Goal: Task Accomplishment & Management: Complete application form

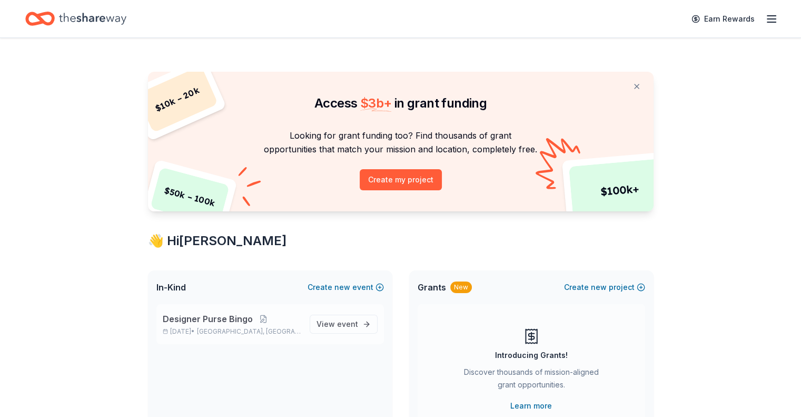
click at [234, 324] on div "Designer Purse Bingo [DATE] • [GEOGRAPHIC_DATA], [GEOGRAPHIC_DATA]" at bounding box center [232, 323] width 139 height 23
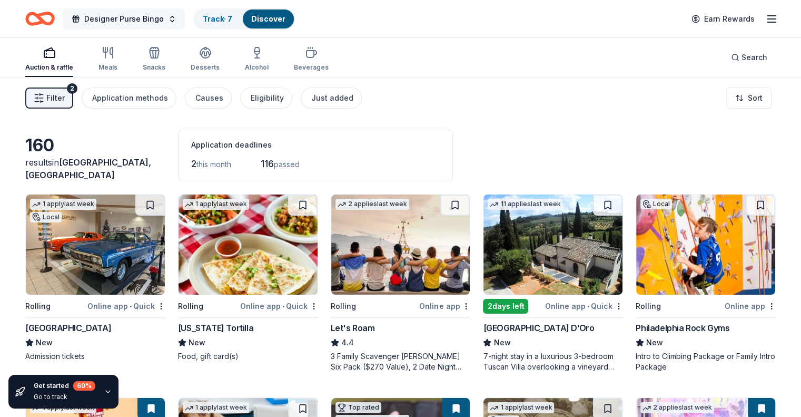
click at [164, 13] on span "Designer Purse Bingo" at bounding box center [124, 19] width 80 height 13
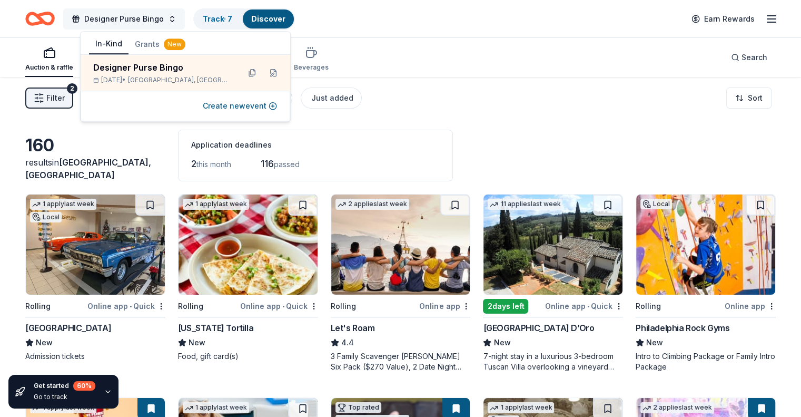
click at [160, 21] on span "Designer Purse Bingo" at bounding box center [124, 19] width 80 height 13
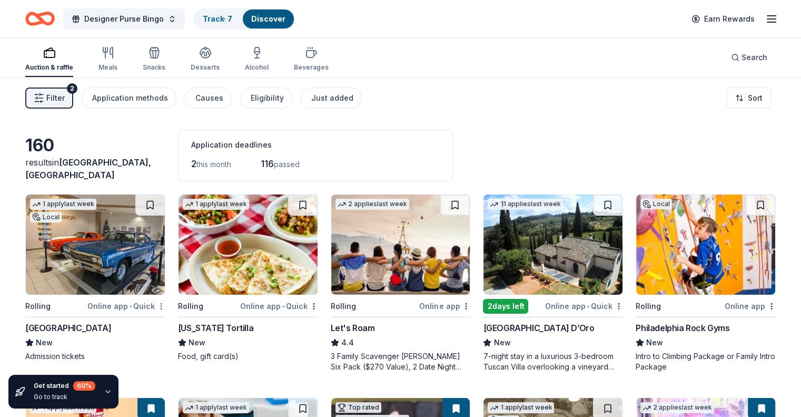
click at [171, 305] on html "Designer Purse Bingo Track · 7 Discover Earn Rewards Auction & raffle Meals Sna…" at bounding box center [400, 208] width 801 height 417
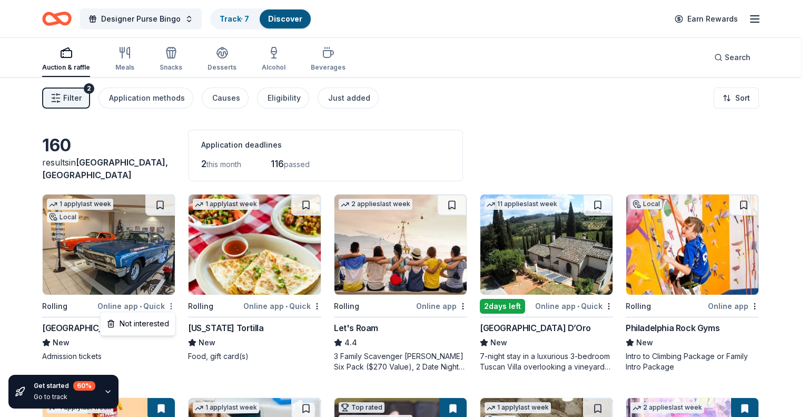
click at [172, 305] on html "Designer Purse Bingo Track · 7 Discover Earn Rewards Auction & raffle Meals Sna…" at bounding box center [404, 208] width 809 height 417
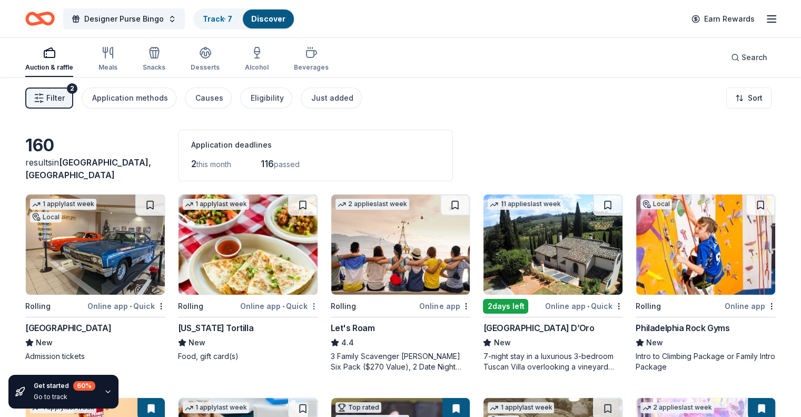
click at [318, 308] on body "Designer Purse Bingo Track · 7 Discover Earn Rewards Auction & raffle Meals Sna…" at bounding box center [400, 208] width 801 height 417
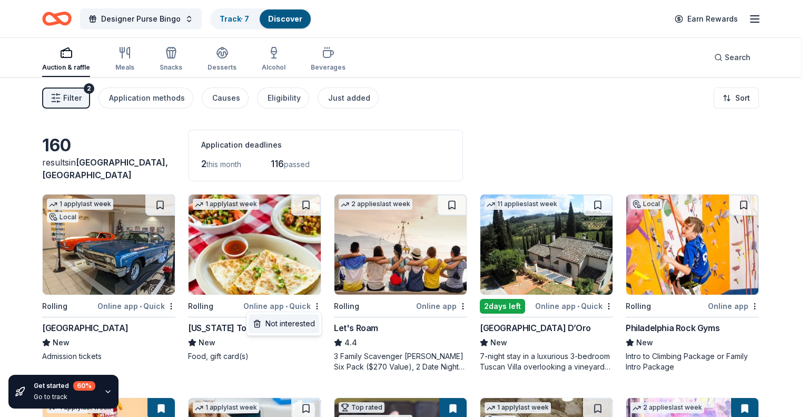
click at [313, 324] on div "Not interested" at bounding box center [284, 323] width 71 height 19
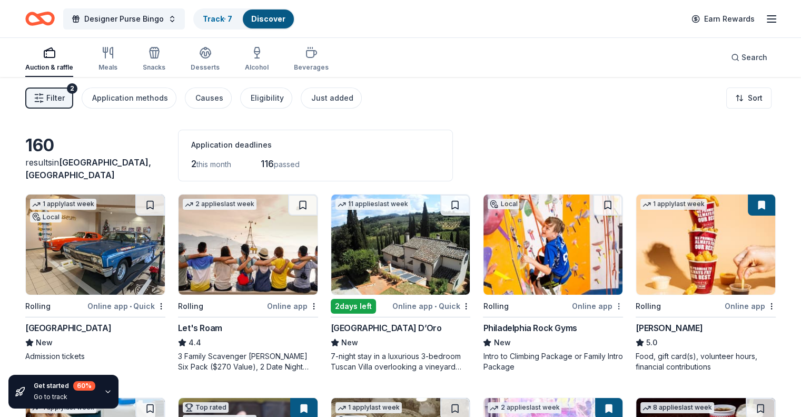
click at [607, 304] on html "Designer Purse Bingo Track · 7 Discover Earn Rewards Auction & raffle Meals Sna…" at bounding box center [400, 208] width 801 height 417
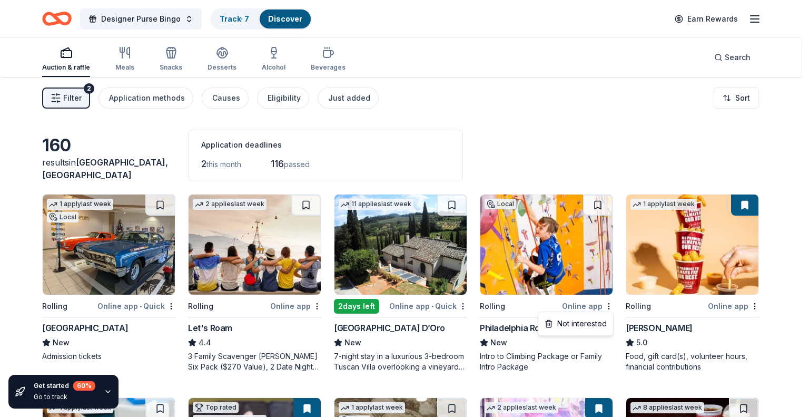
click at [380, 137] on html "Designer Purse Bingo Track · 7 Discover Earn Rewards Auction & raffle Meals Sna…" at bounding box center [404, 208] width 809 height 417
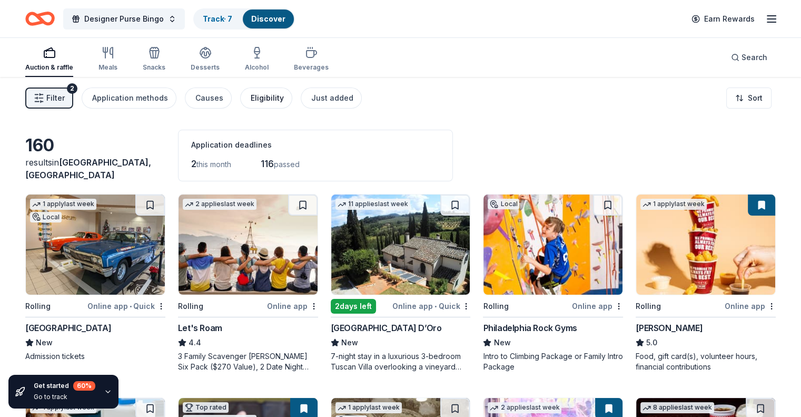
click at [284, 97] on div "Eligibility" at bounding box center [267, 98] width 33 height 13
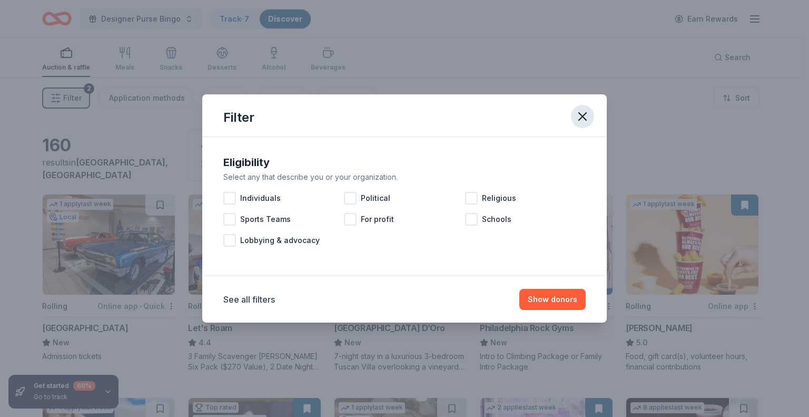
click at [591, 120] on button "button" at bounding box center [582, 116] width 23 height 23
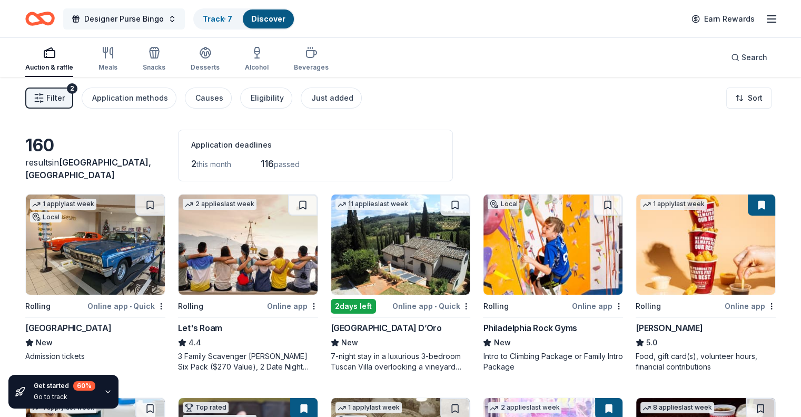
click at [185, 22] on button "Designer Purse Bingo" at bounding box center [124, 18] width 122 height 21
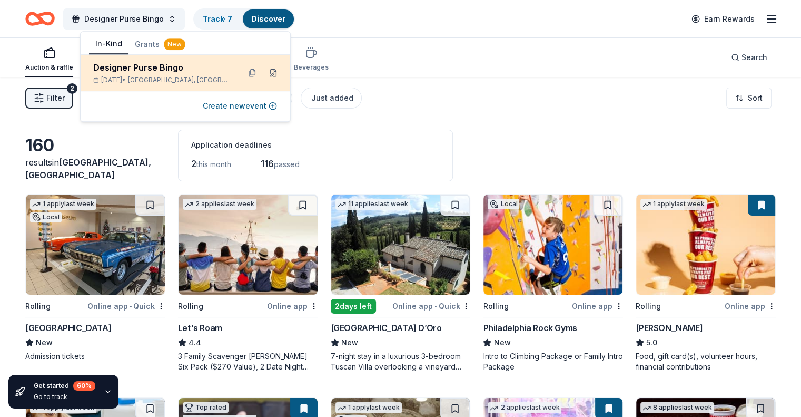
click at [274, 73] on button at bounding box center [273, 72] width 17 height 17
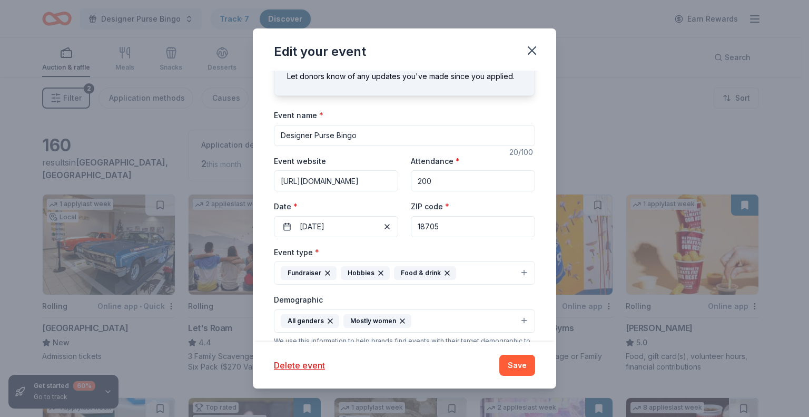
scroll to position [53, 0]
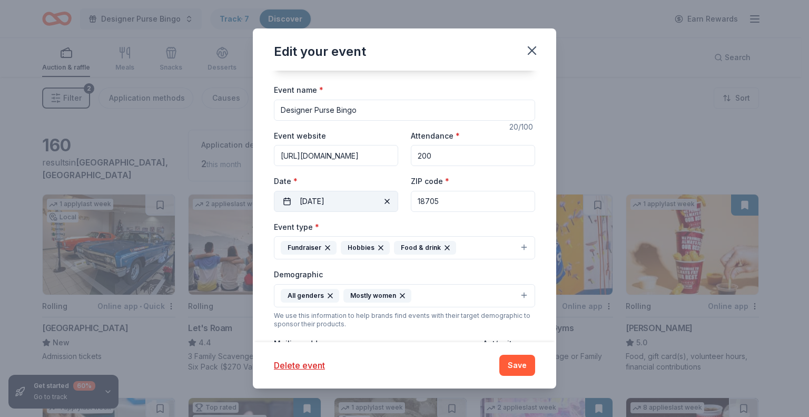
click at [386, 202] on span "button" at bounding box center [387, 201] width 13 height 13
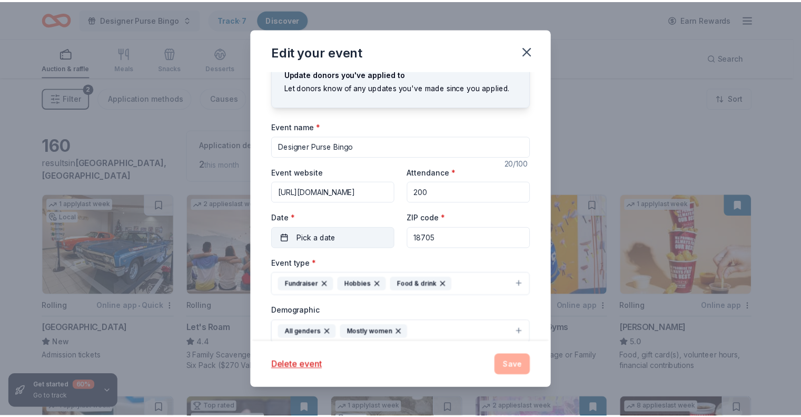
scroll to position [0, 0]
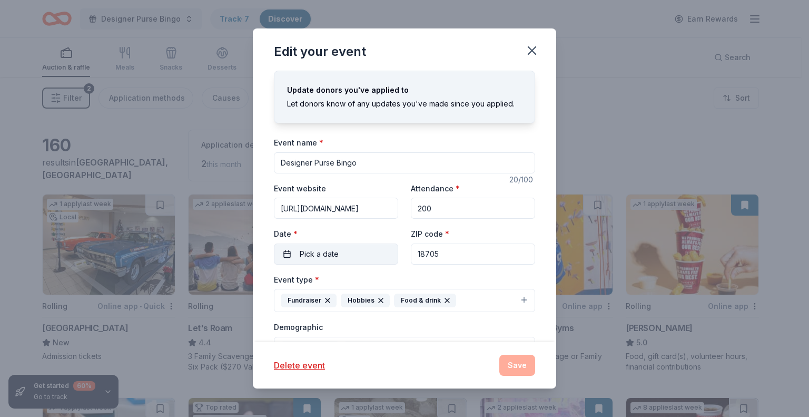
click at [358, 258] on button "Pick a date" at bounding box center [336, 253] width 124 height 21
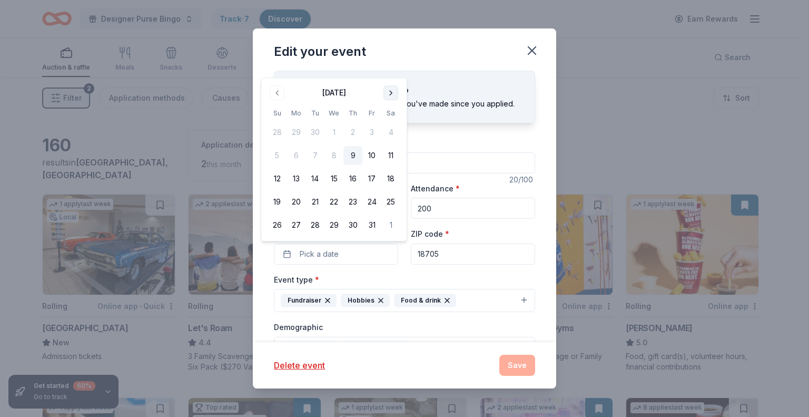
click at [388, 92] on button "Go to next month" at bounding box center [390, 92] width 15 height 15
click at [388, 107] on th "Sa" at bounding box center [390, 112] width 19 height 11
click at [388, 91] on th "Sa" at bounding box center [390, 89] width 19 height 11
click at [388, 75] on button "Go to next month" at bounding box center [390, 69] width 15 height 15
click at [388, 75] on div "Update donors you've applied to Let donors know of any updates you've made sinc…" at bounding box center [404, 97] width 261 height 53
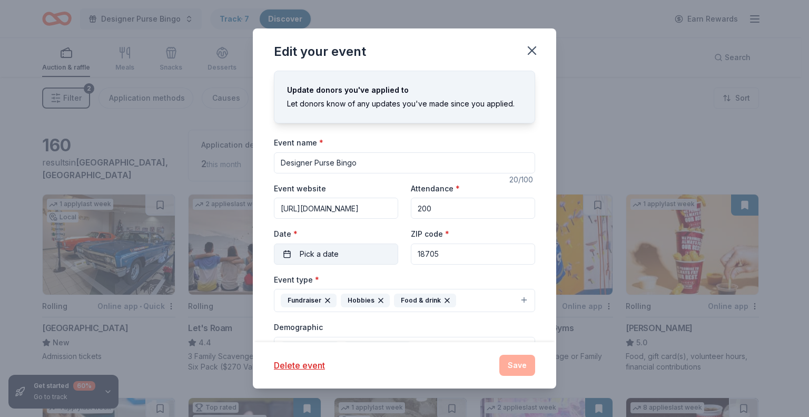
click at [369, 252] on button "Pick a date" at bounding box center [336, 253] width 124 height 21
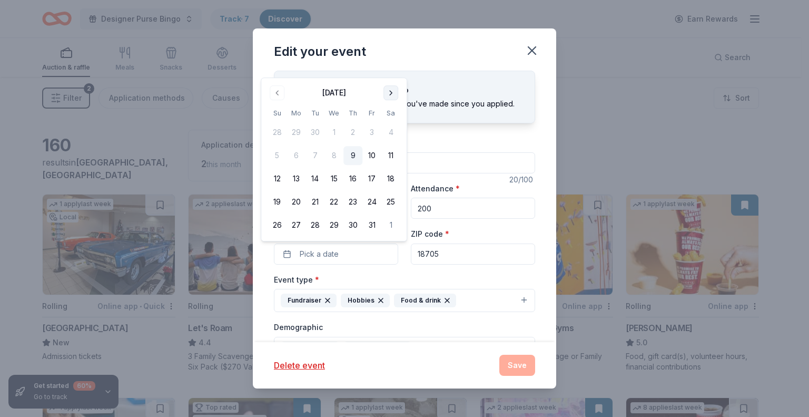
click at [393, 92] on button "Go to next month" at bounding box center [390, 92] width 15 height 15
click at [393, 92] on th "Sa" at bounding box center [390, 89] width 19 height 11
click at [387, 69] on button "Go to next month" at bounding box center [390, 69] width 15 height 15
click at [396, 94] on button "Go to next month" at bounding box center [390, 92] width 15 height 15
click at [272, 200] on button "18" at bounding box center [277, 201] width 19 height 19
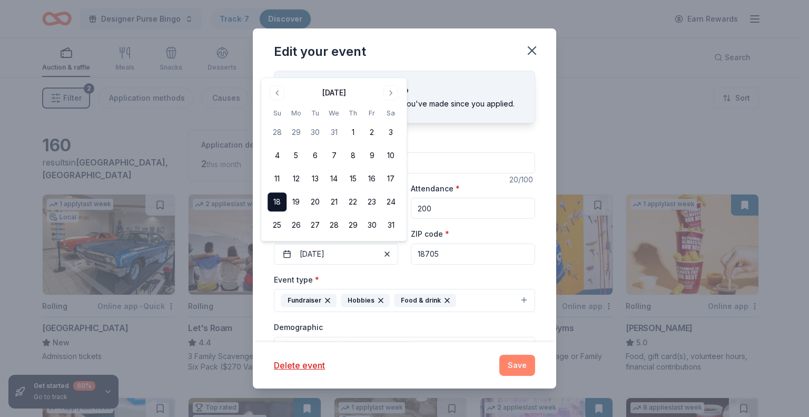
click at [518, 368] on button "Save" at bounding box center [517, 364] width 36 height 21
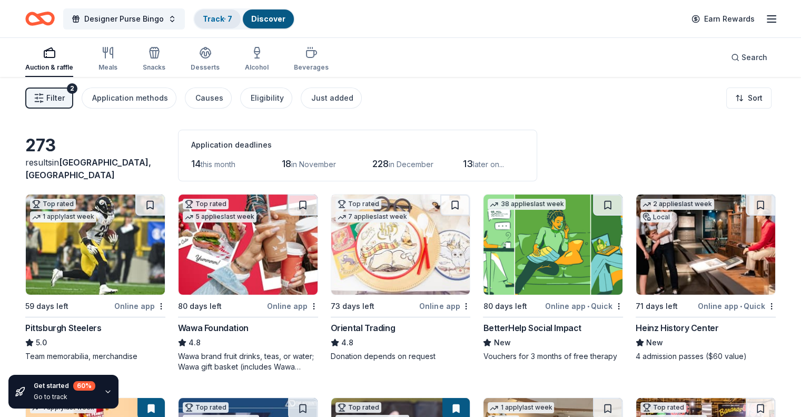
click at [226, 17] on link "Track · 7" at bounding box center [217, 18] width 29 height 9
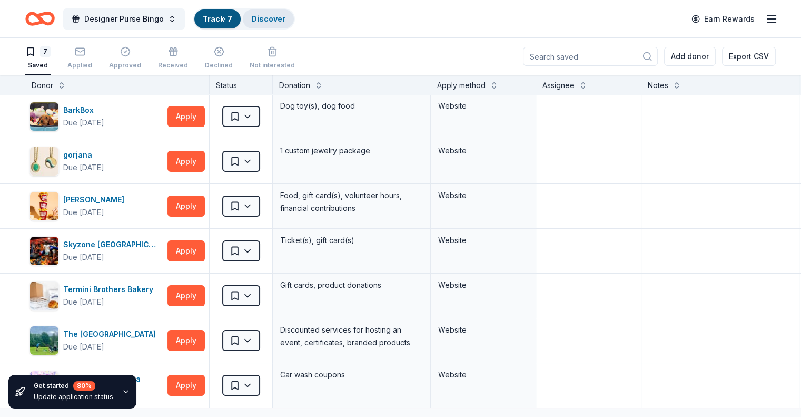
click at [278, 23] on link "Discover" at bounding box center [268, 18] width 34 height 9
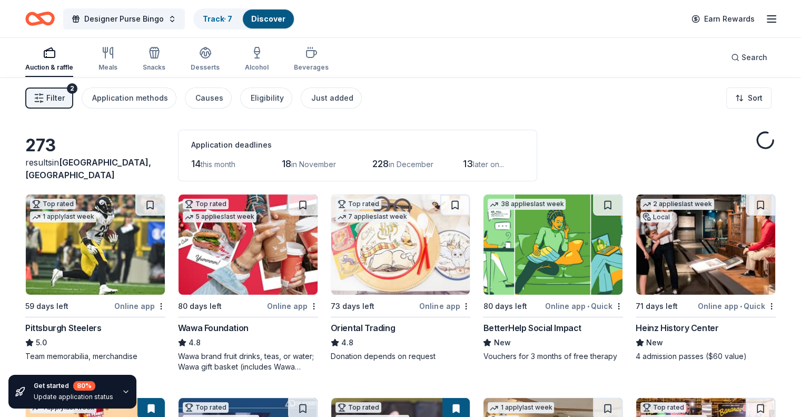
click at [765, 21] on icon "button" at bounding box center [771, 19] width 13 height 13
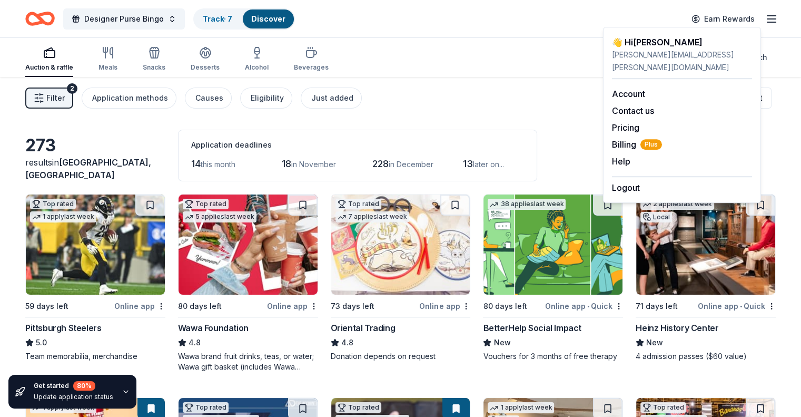
click at [0, 107] on div "Filter 2 Application methods Causes Eligibility Just added Sort" at bounding box center [400, 98] width 801 height 42
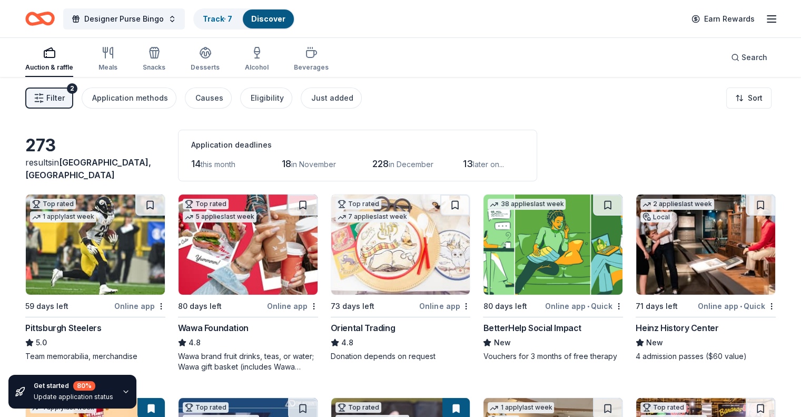
click at [61, 95] on button "Filter 2" at bounding box center [49, 97] width 48 height 21
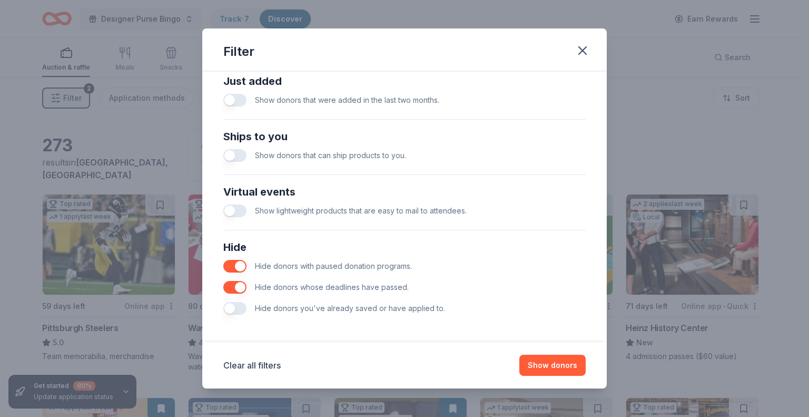
scroll to position [422, 0]
click at [236, 304] on button "button" at bounding box center [234, 307] width 23 height 13
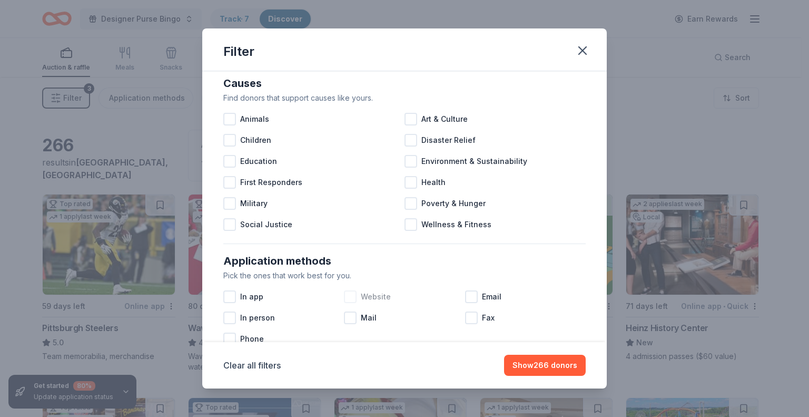
scroll to position [53, 0]
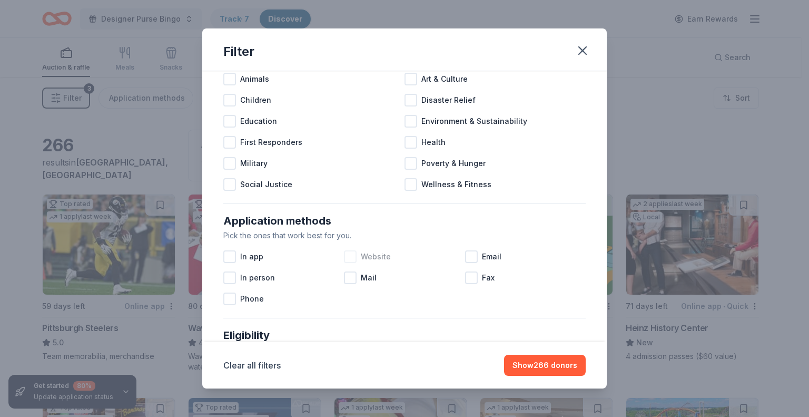
click at [345, 254] on div at bounding box center [350, 256] width 13 height 13
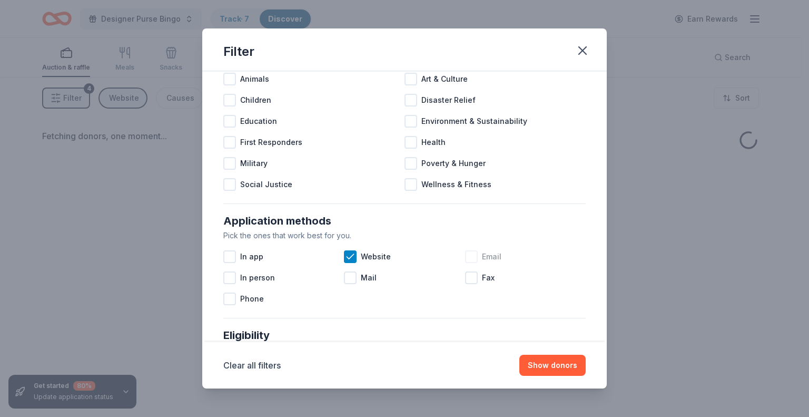
click at [465, 260] on div at bounding box center [471, 256] width 13 height 13
click at [231, 254] on div at bounding box center [229, 256] width 13 height 13
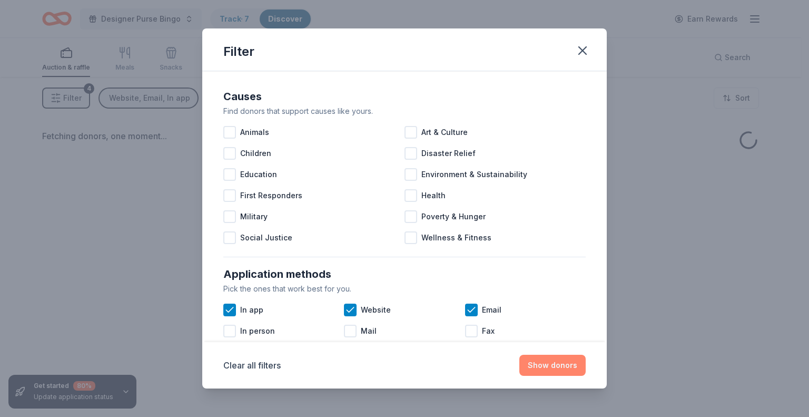
click at [544, 365] on button "Show donors" at bounding box center [552, 364] width 66 height 21
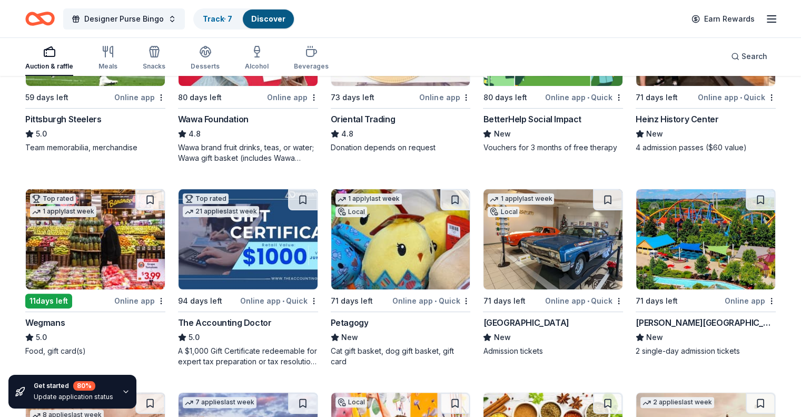
scroll to position [211, 0]
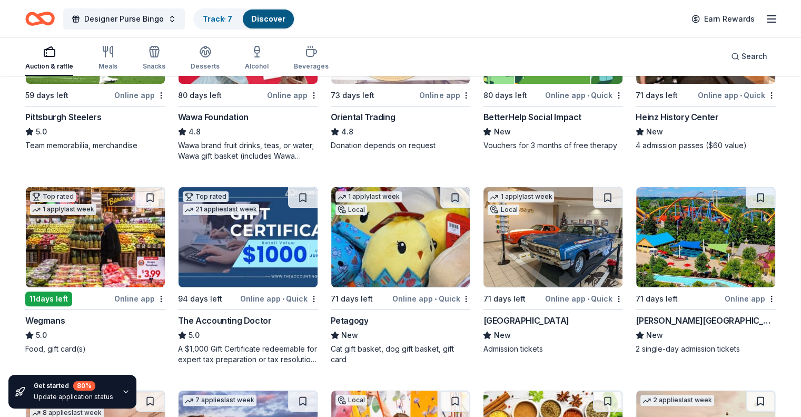
click at [127, 274] on img at bounding box center [95, 237] width 139 height 100
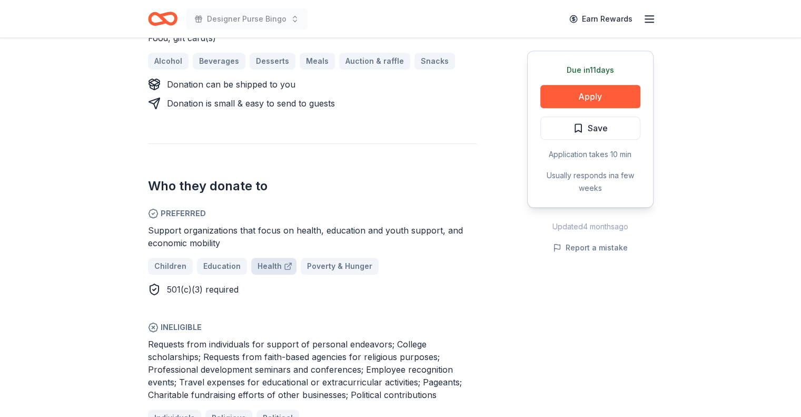
scroll to position [527, 0]
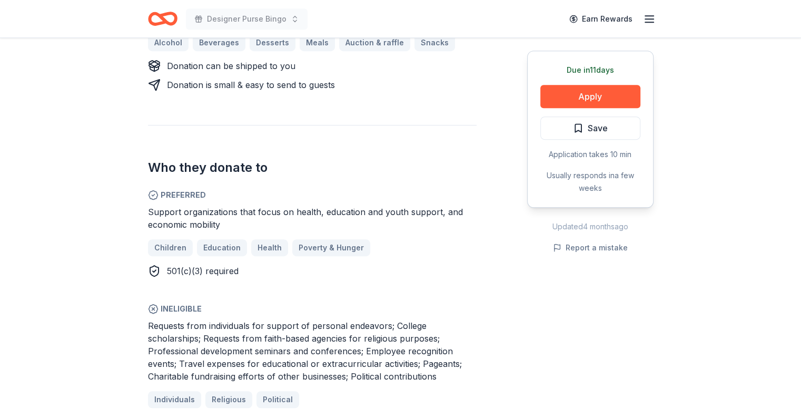
click at [174, 265] on span "501(c)(3) required" at bounding box center [203, 270] width 72 height 11
click at [290, 319] on div "Requests from individuals for support of personal endeavors; College scholarshi…" at bounding box center [312, 350] width 329 height 63
drag, startPoint x: 187, startPoint y: 297, endPoint x: 287, endPoint y: 330, distance: 105.6
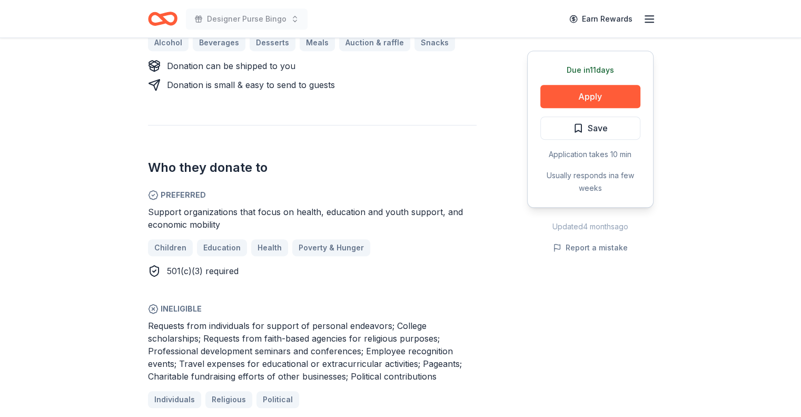
click at [287, 330] on span "Requests from individuals for support of personal endeavors; College scholarshi…" at bounding box center [305, 350] width 314 height 61
click at [287, 330] on div "Requests from individuals for support of personal endeavors; College scholarshi…" at bounding box center [312, 350] width 329 height 63
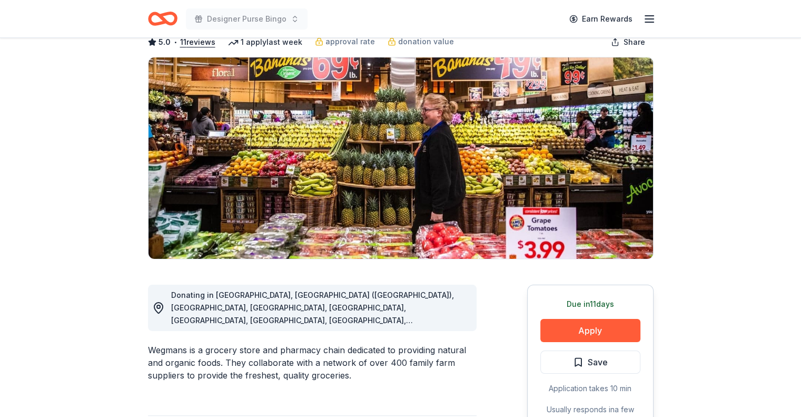
scroll to position [0, 0]
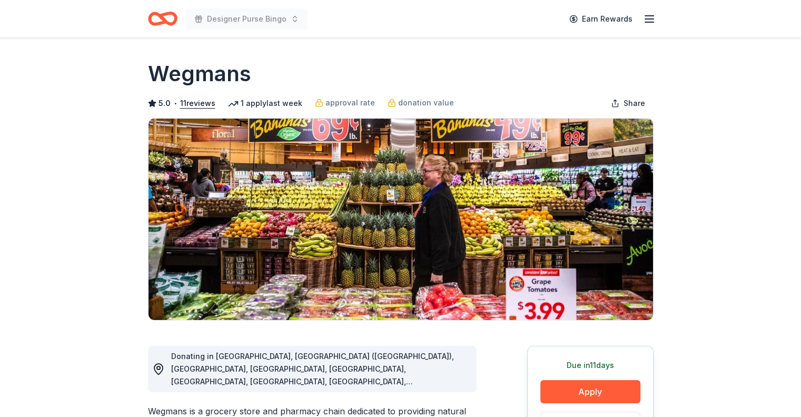
click at [653, 24] on icon "button" at bounding box center [649, 19] width 13 height 13
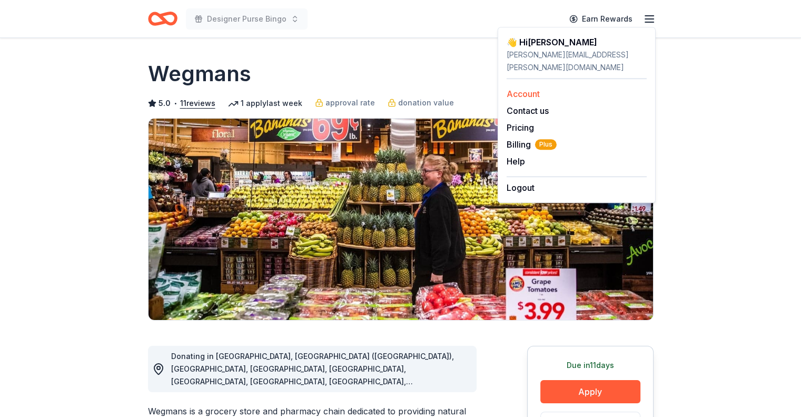
click at [526, 88] on link "Account" at bounding box center [523, 93] width 33 height 11
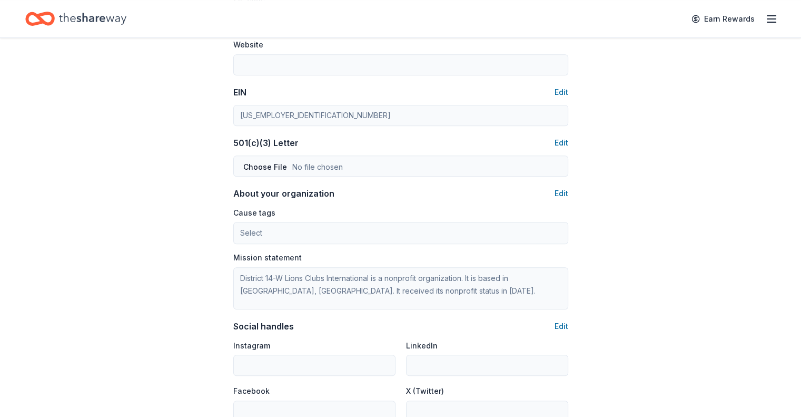
scroll to position [474, 0]
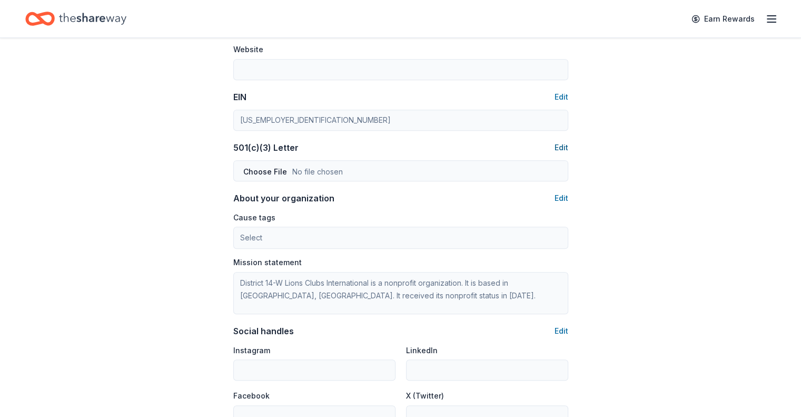
click at [565, 144] on button "Edit" at bounding box center [562, 147] width 14 height 13
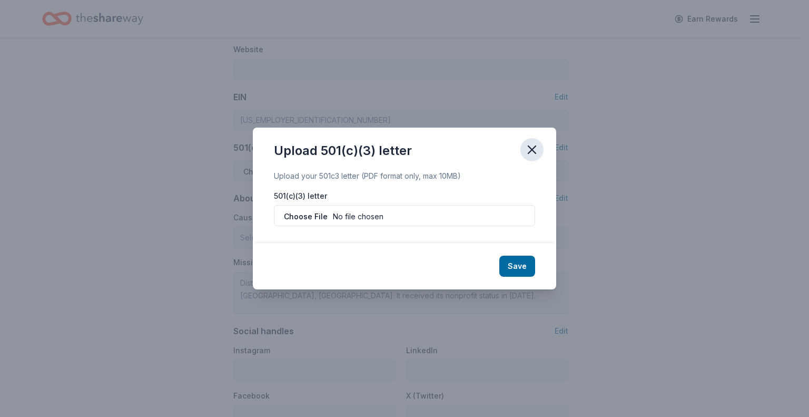
click at [529, 150] on icon "button" at bounding box center [532, 149] width 15 height 15
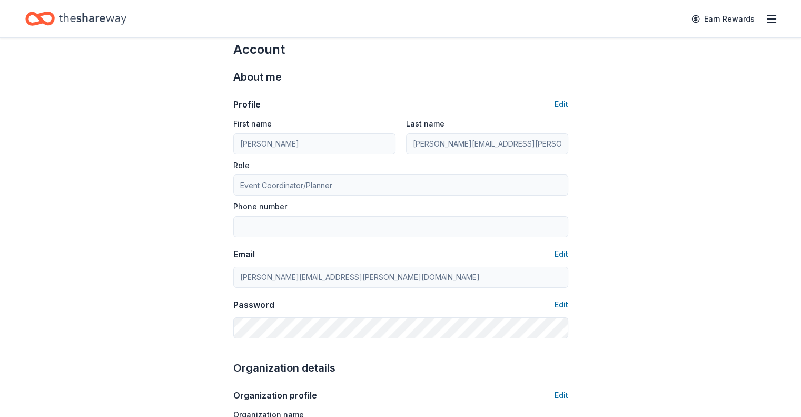
scroll to position [0, 0]
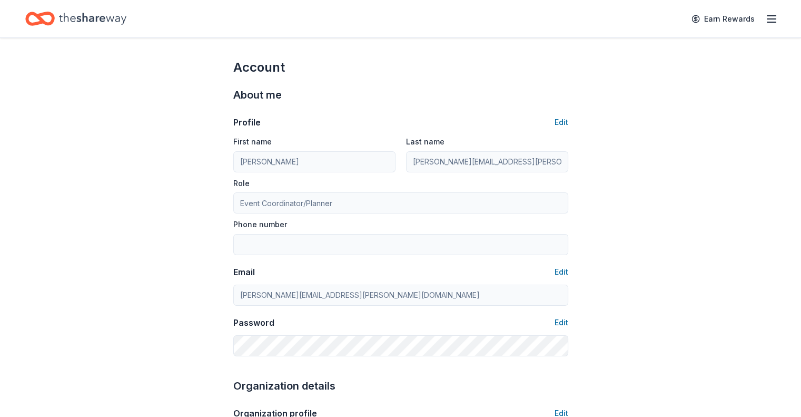
click at [767, 16] on line "button" at bounding box center [771, 16] width 8 height 0
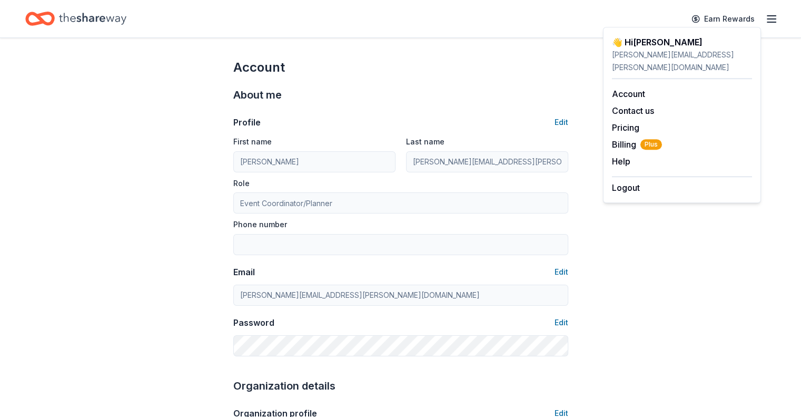
click at [491, 84] on div "About me Profile Edit First name [PERSON_NAME] Last name [PERSON_NAME][EMAIL_AD…" at bounding box center [400, 221] width 335 height 291
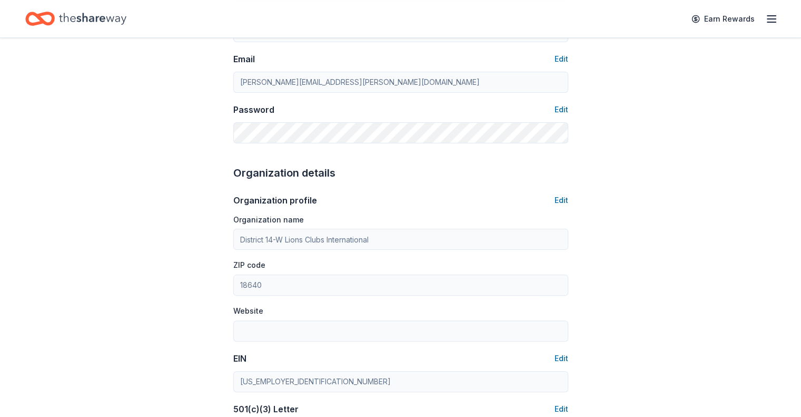
scroll to position [263, 0]
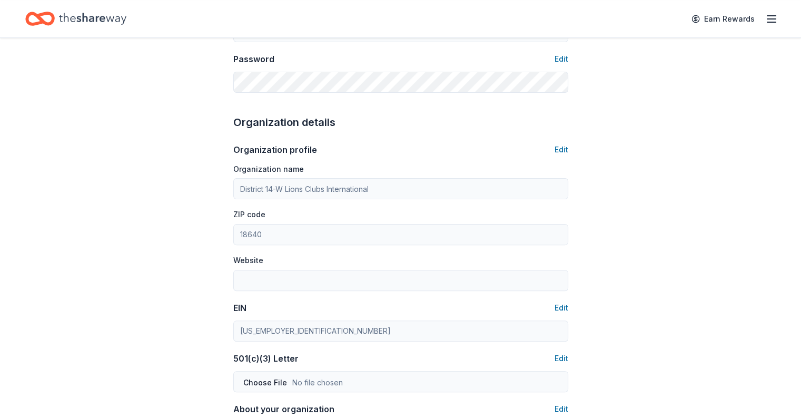
click at [570, 141] on div "Account About me Profile Edit First name [PERSON_NAME] Last name [PERSON_NAME][…" at bounding box center [400, 245] width 369 height 940
click at [565, 143] on div "Organization profile Edit Organization name District 14-W Lions Clubs Internati…" at bounding box center [400, 384] width 335 height 506
click at [565, 145] on button "Edit" at bounding box center [562, 149] width 14 height 13
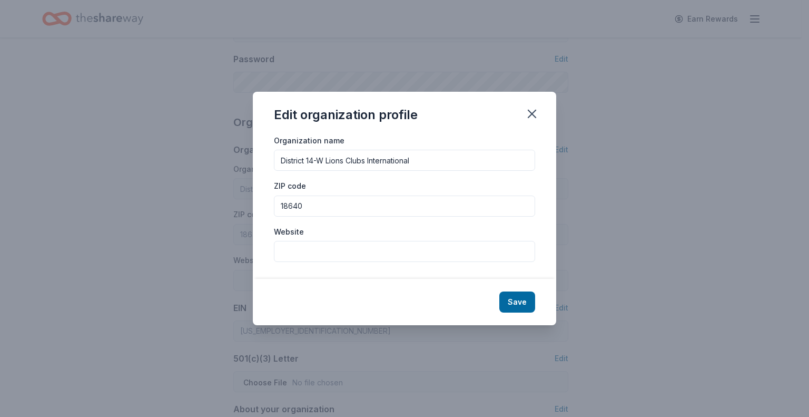
click at [543, 109] on div "Edit organization profile" at bounding box center [404, 113] width 303 height 42
click at [534, 108] on icon "button" at bounding box center [532, 113] width 15 height 15
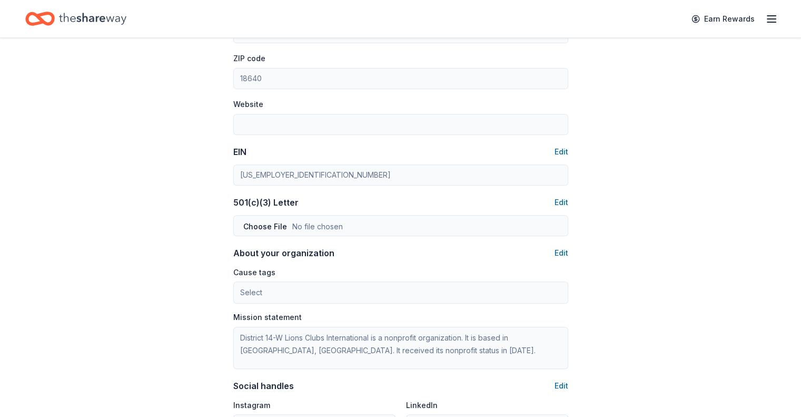
scroll to position [421, 0]
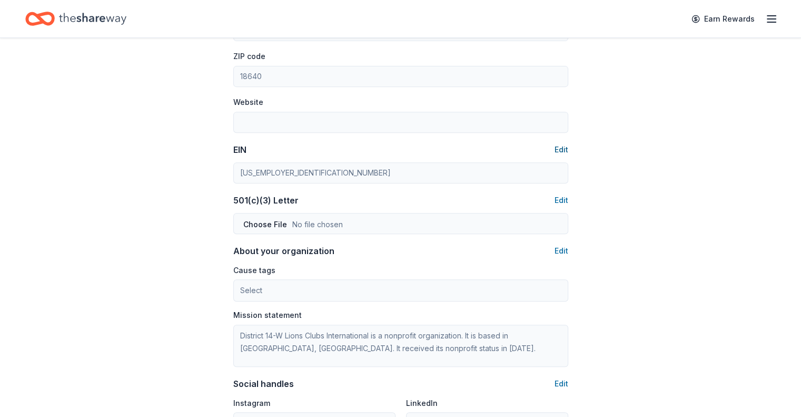
click at [566, 144] on button "Edit" at bounding box center [562, 149] width 14 height 13
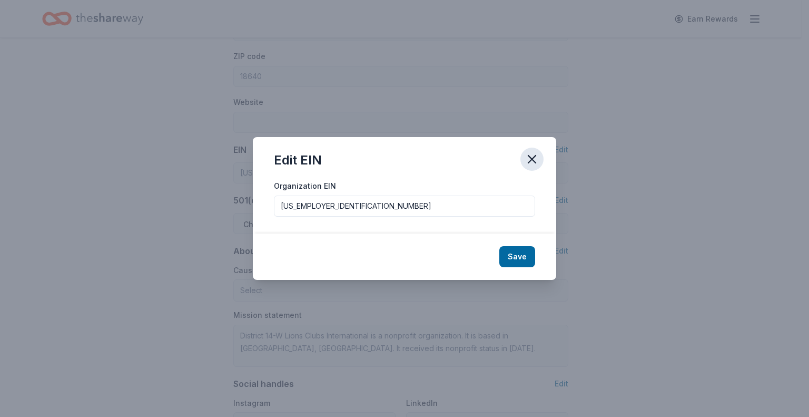
click at [525, 158] on icon "button" at bounding box center [532, 159] width 15 height 15
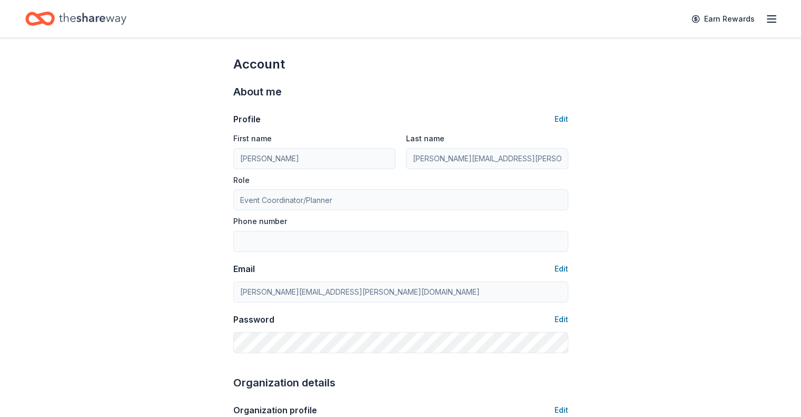
scroll to position [0, 0]
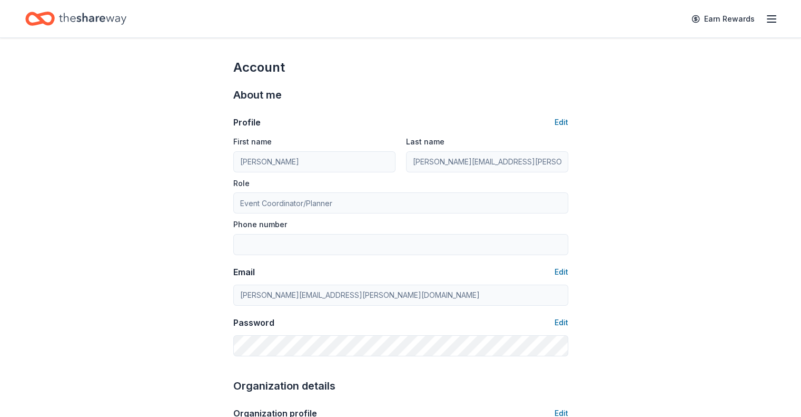
click at [745, 22] on div "Earn Rewards" at bounding box center [731, 18] width 93 height 25
click at [765, 23] on icon "button" at bounding box center [771, 19] width 13 height 13
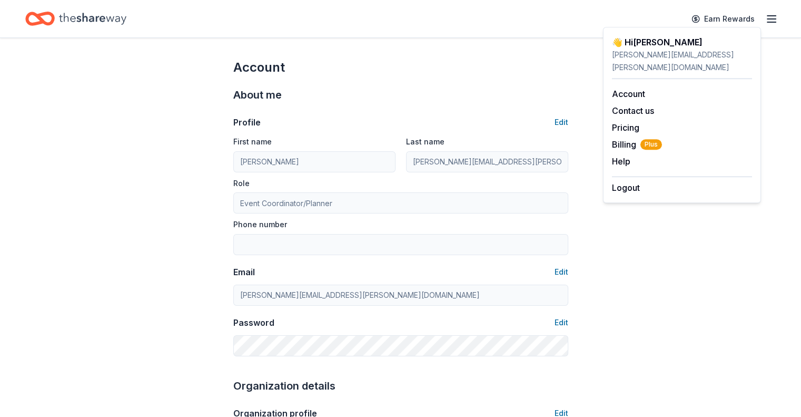
click at [636, 55] on div "[PERSON_NAME][EMAIL_ADDRESS][PERSON_NAME][DOMAIN_NAME]" at bounding box center [682, 60] width 140 height 25
click at [560, 71] on div "Account" at bounding box center [400, 67] width 335 height 17
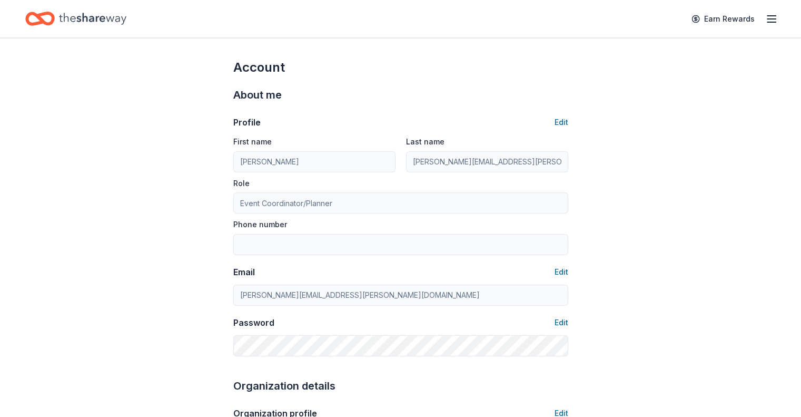
click at [113, 25] on icon "Home" at bounding box center [92, 19] width 67 height 22
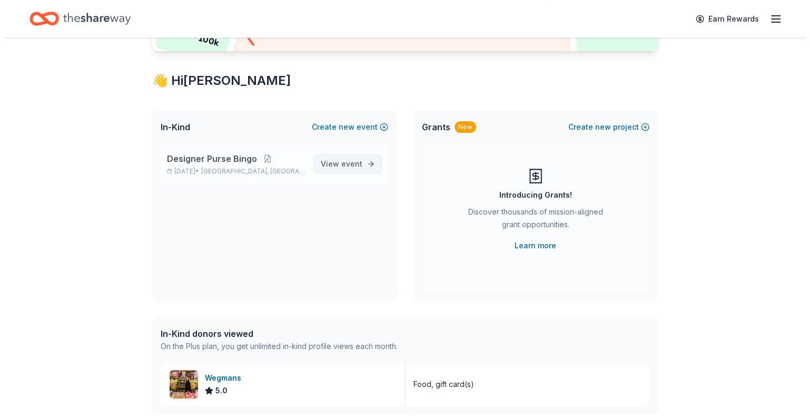
scroll to position [158, 0]
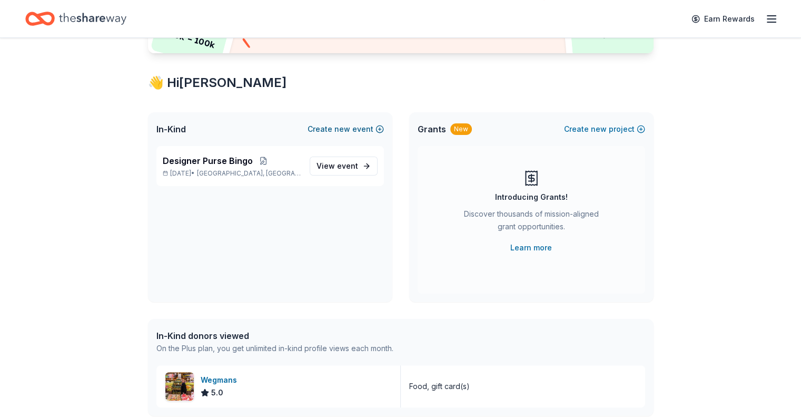
click at [357, 124] on button "Create new event" at bounding box center [346, 129] width 76 height 13
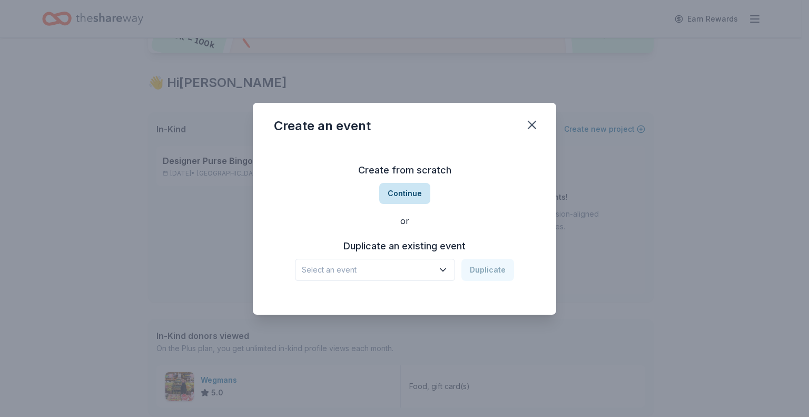
click at [403, 186] on button "Continue" at bounding box center [404, 193] width 51 height 21
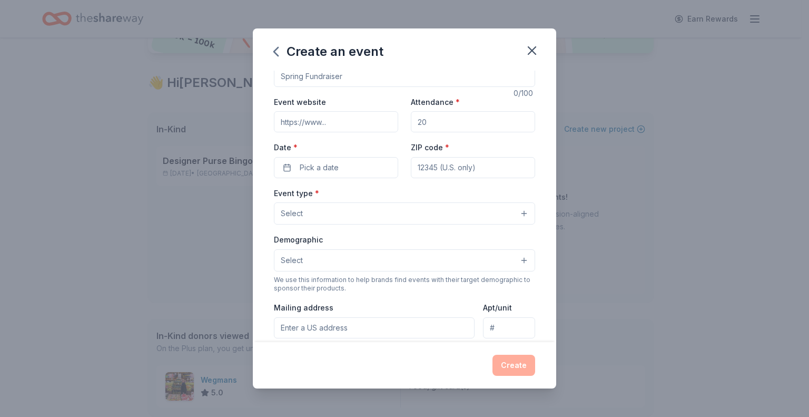
scroll to position [0, 0]
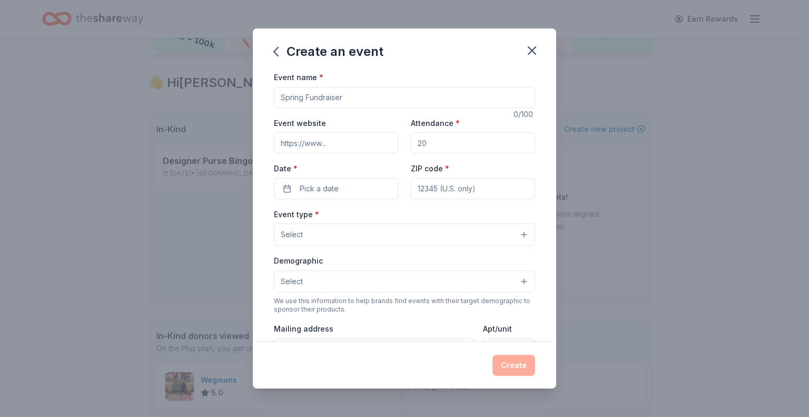
click at [489, 231] on button "Select" at bounding box center [404, 234] width 261 height 22
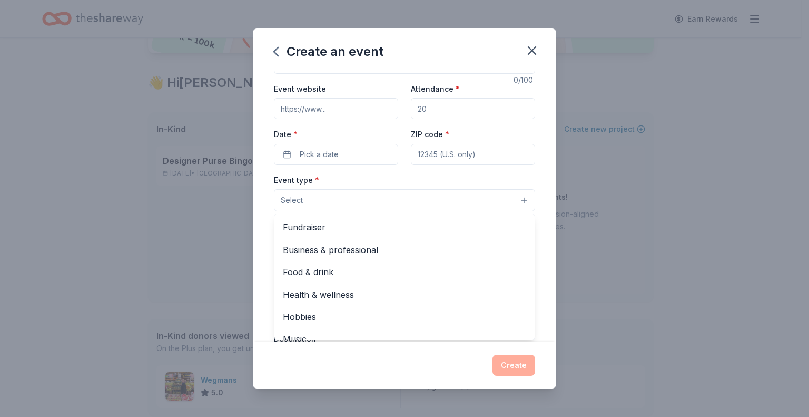
scroll to position [53, 0]
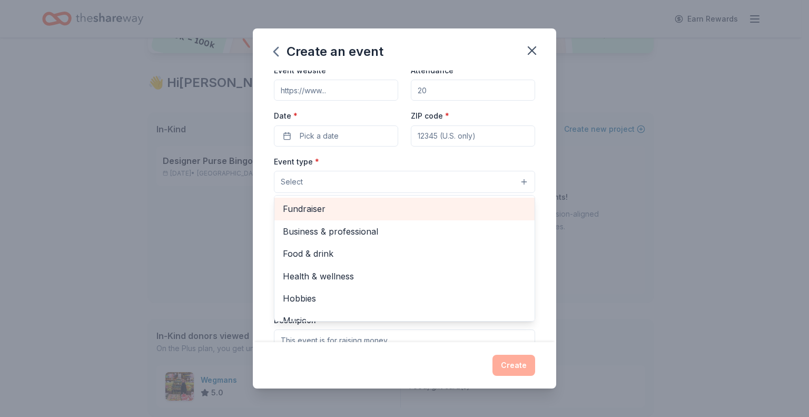
click at [466, 211] on span "Fundraiser" at bounding box center [404, 209] width 243 height 14
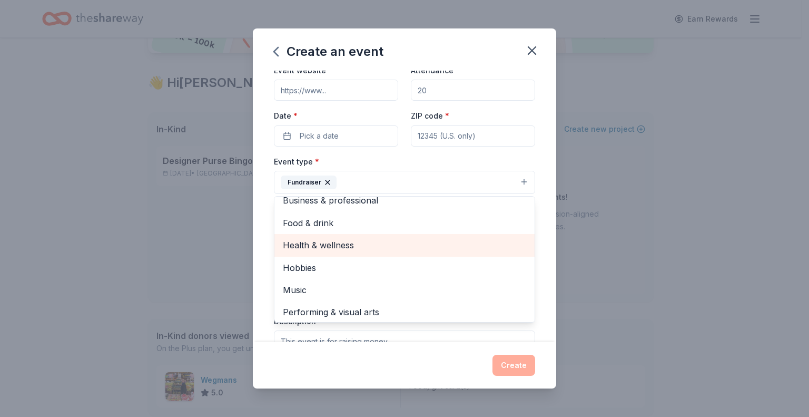
scroll to position [13, 0]
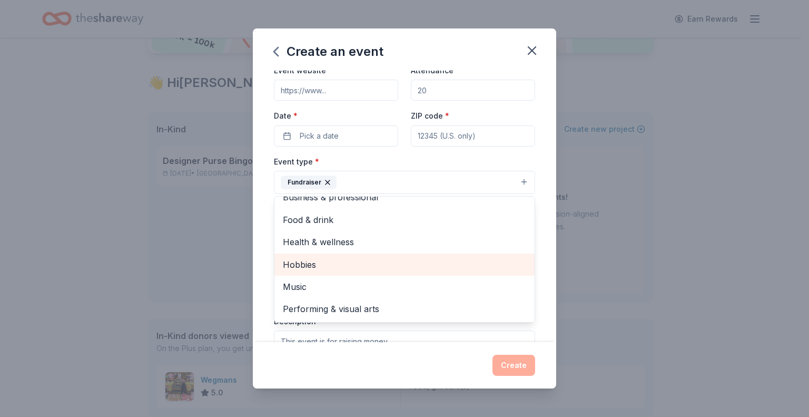
click at [422, 274] on div "Hobbies" at bounding box center [404, 264] width 260 height 22
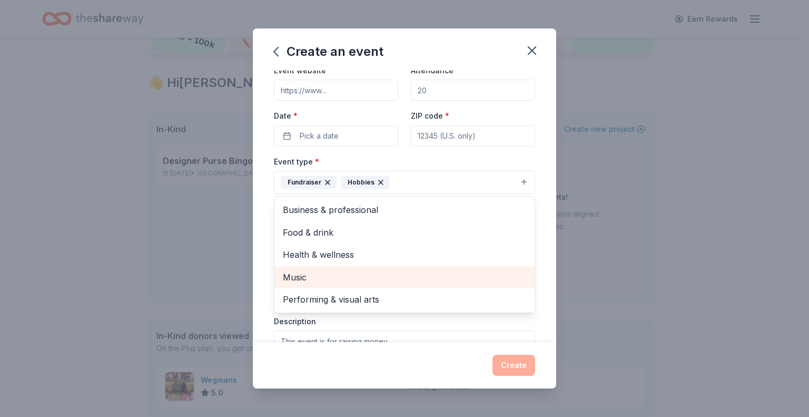
scroll to position [0, 0]
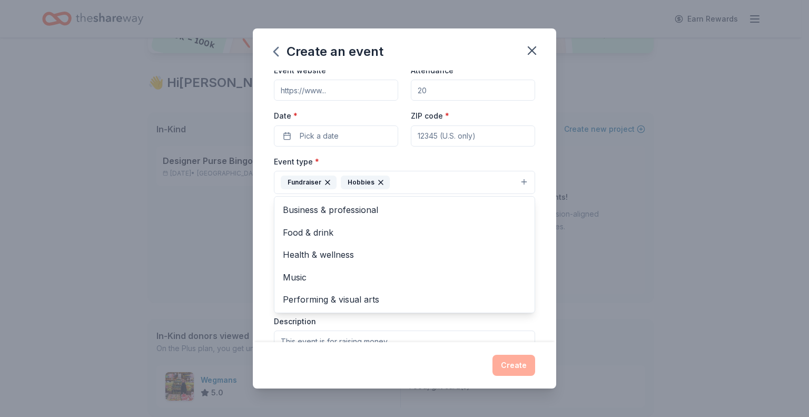
click at [544, 220] on div "Event name * 0 /100 Event website Attendance * Date * Pick a date ZIP code * Ev…" at bounding box center [404, 206] width 303 height 271
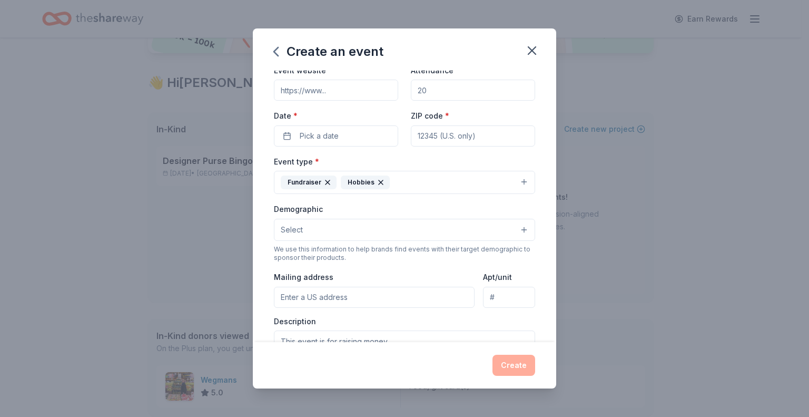
click at [457, 230] on button "Select" at bounding box center [404, 230] width 261 height 22
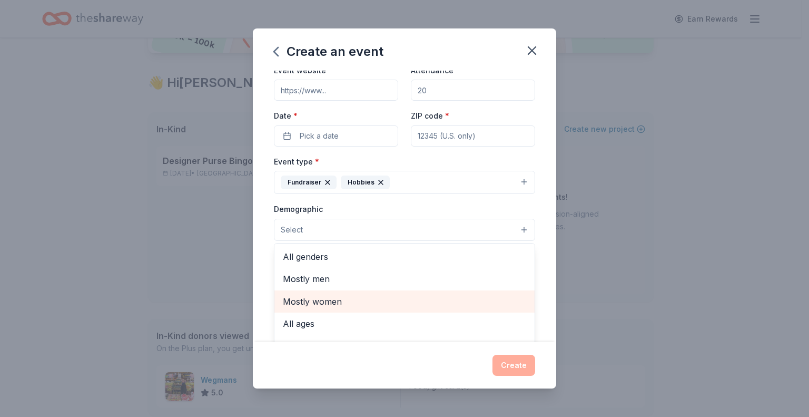
click at [413, 297] on span "Mostly women" at bounding box center [404, 301] width 243 height 14
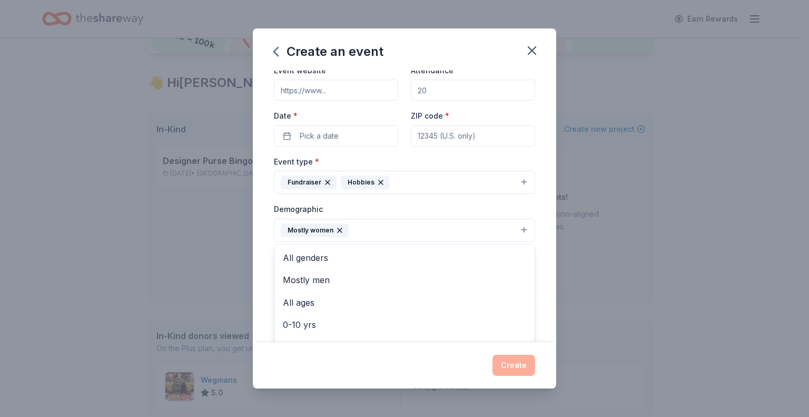
click at [531, 233] on div "Event name * 0 /100 Event website Attendance * Date * Pick a date ZIP code * Ev…" at bounding box center [404, 206] width 303 height 271
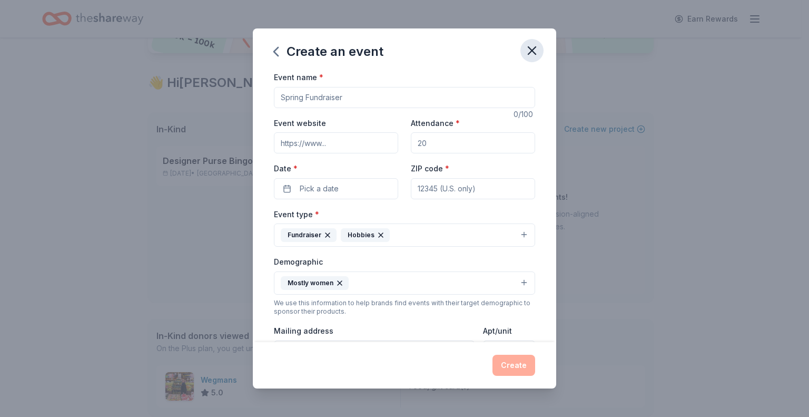
click at [537, 48] on icon "button" at bounding box center [532, 50] width 15 height 15
